Goal: Information Seeking & Learning: Find specific fact

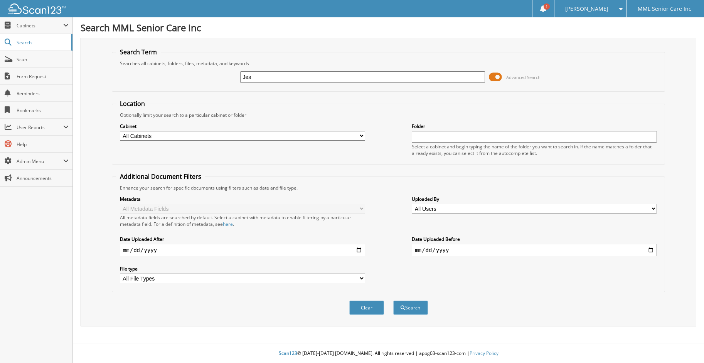
type input "Jessica"
click at [414, 308] on button "Search" at bounding box center [410, 308] width 35 height 14
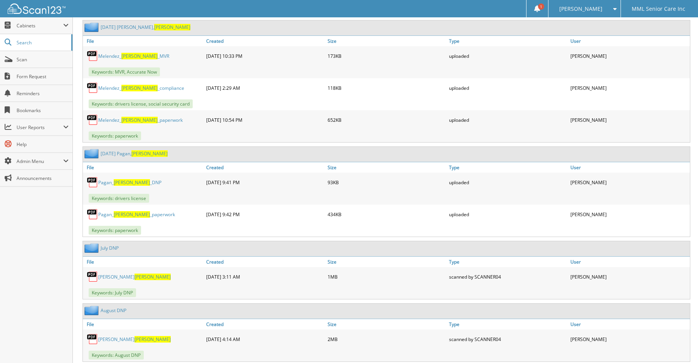
scroll to position [1548, 0]
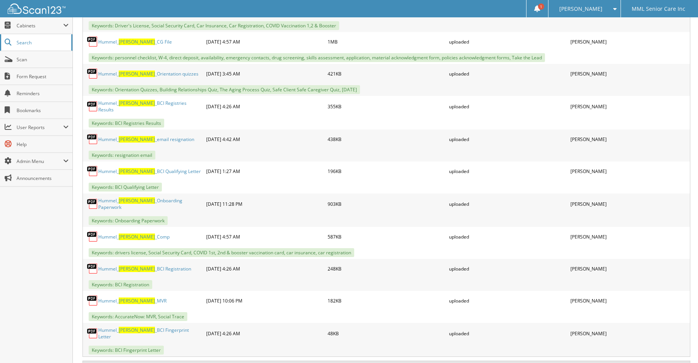
click at [27, 45] on span "Search" at bounding box center [42, 42] width 51 height 7
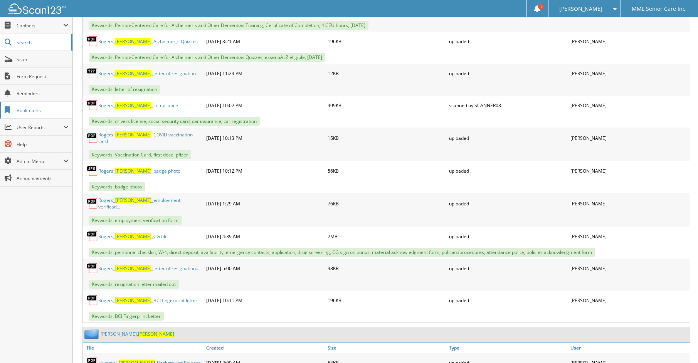
scroll to position [591, 0]
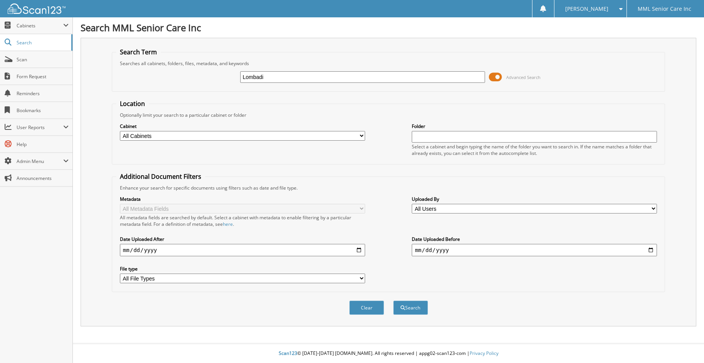
type input "Lombadi"
click at [393, 301] on button "Search" at bounding box center [410, 308] width 35 height 14
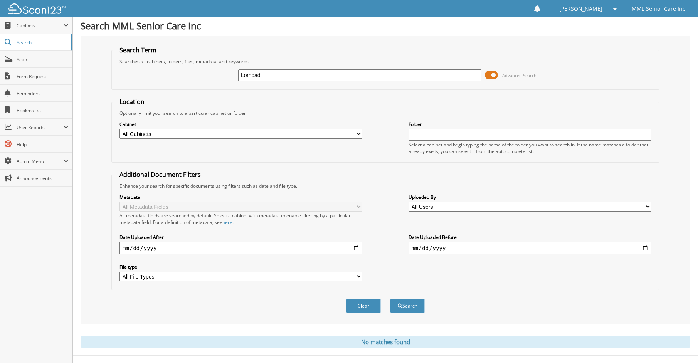
scroll to position [13, 0]
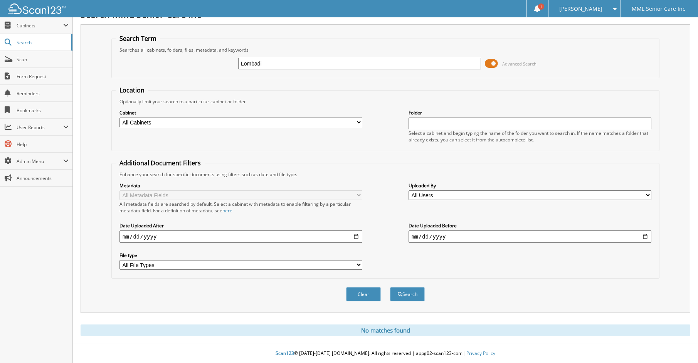
drag, startPoint x: 258, startPoint y: 62, endPoint x: 259, endPoint y: 65, distance: 4.0
type input "[PERSON_NAME]"
click at [390, 287] on button "Search" at bounding box center [407, 294] width 35 height 14
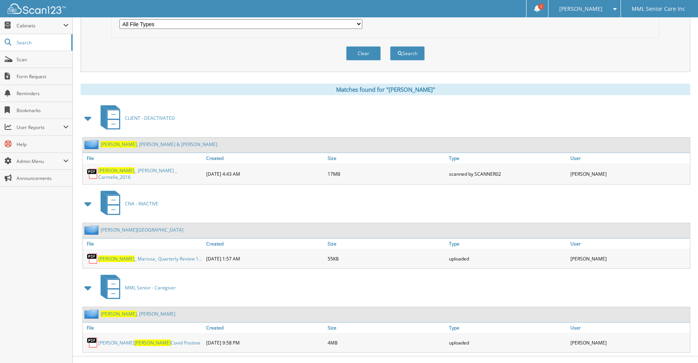
scroll to position [255, 0]
click at [126, 313] on link "Lombardi , Suzanne" at bounding box center [138, 313] width 75 height 7
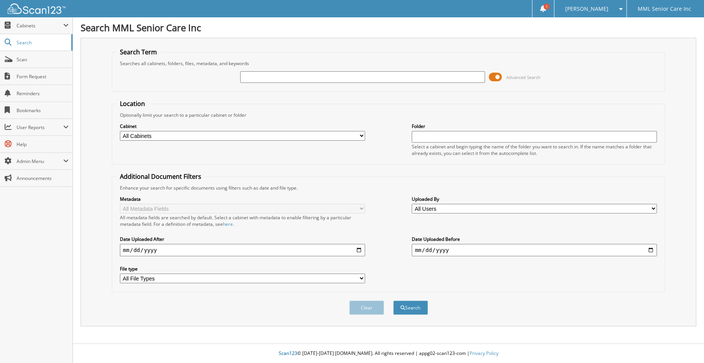
click at [280, 80] on input "text" at bounding box center [362, 77] width 245 height 12
type input "[PERSON_NAME]"
click at [407, 310] on button "Search" at bounding box center [410, 308] width 35 height 14
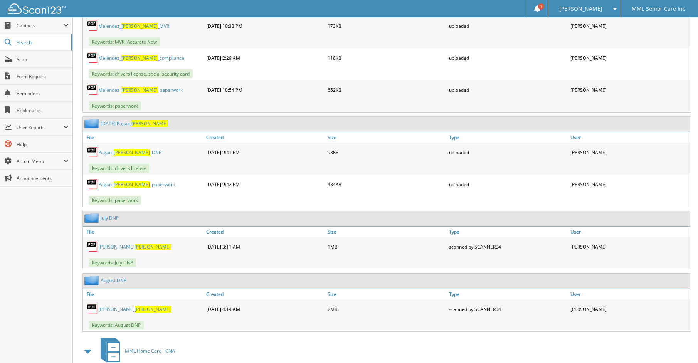
scroll to position [1861, 0]
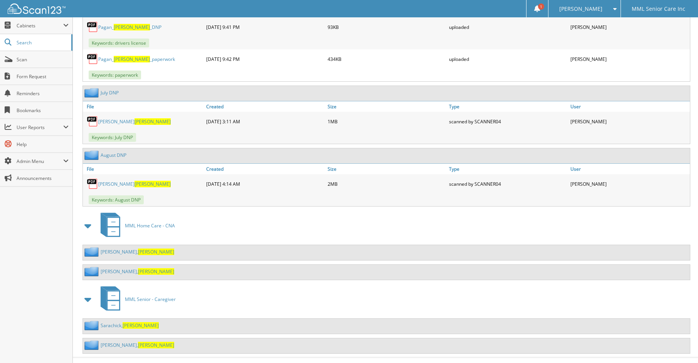
click at [114, 342] on link "[PERSON_NAME]" at bounding box center [138, 345] width 74 height 7
